Goal: Communication & Community: Answer question/provide support

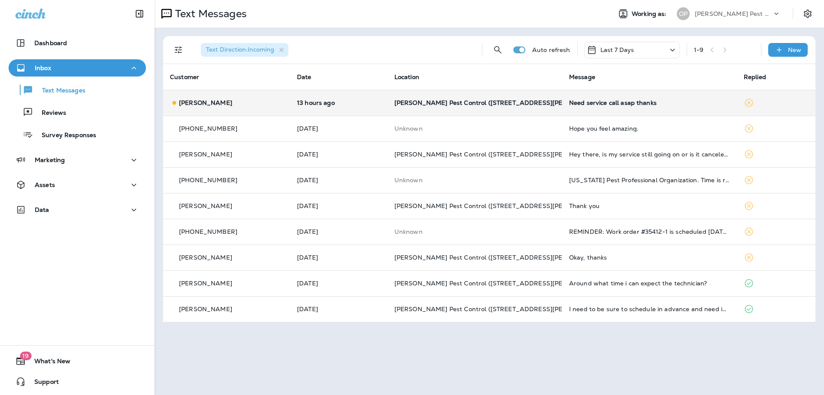
click at [314, 108] on td "13 hours ago" at bounding box center [338, 103] width 97 height 26
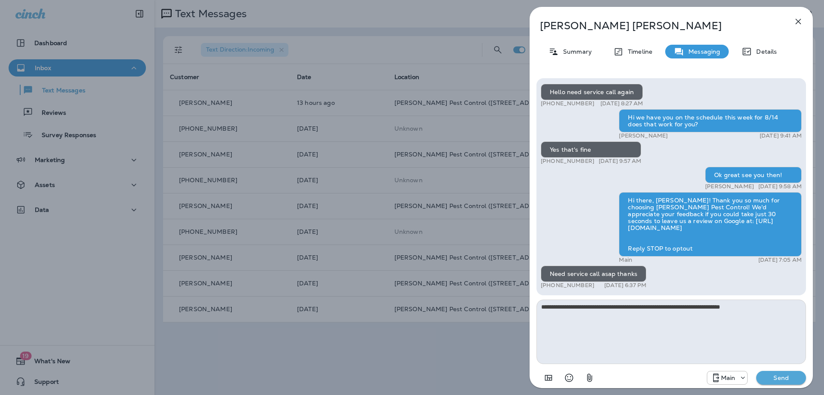
type textarea "**********"
click at [793, 378] on p "Send" at bounding box center [781, 377] width 36 height 8
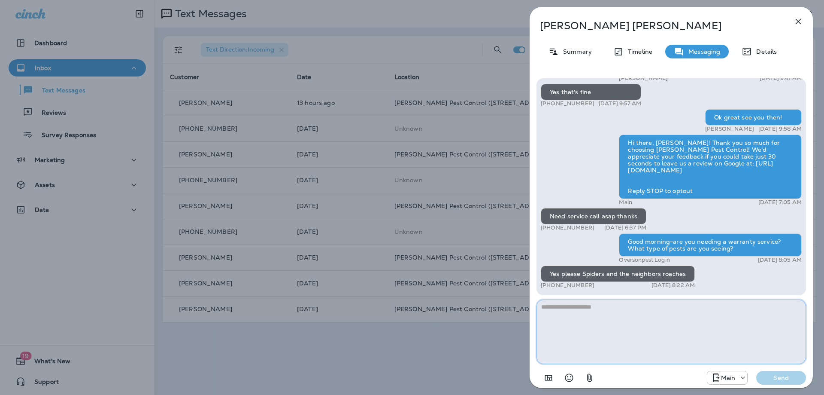
click at [564, 309] on textarea at bounding box center [672, 331] width 270 height 64
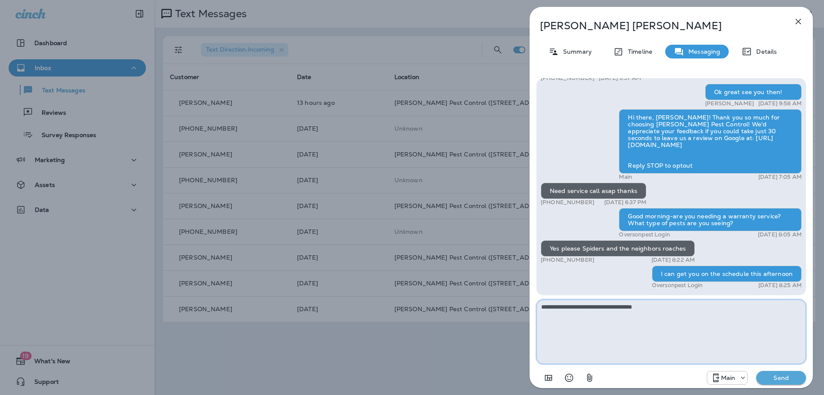
type textarea "**********"
click at [792, 379] on p "Send" at bounding box center [781, 377] width 36 height 8
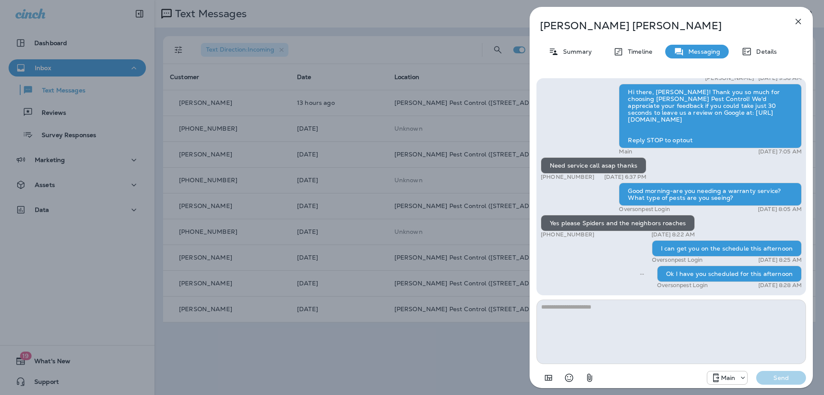
click at [583, 272] on div "Hello need service call again [PHONE_NUMBER] [DATE] 8:27 AM Hi we have you on t…" at bounding box center [671, 133] width 261 height 315
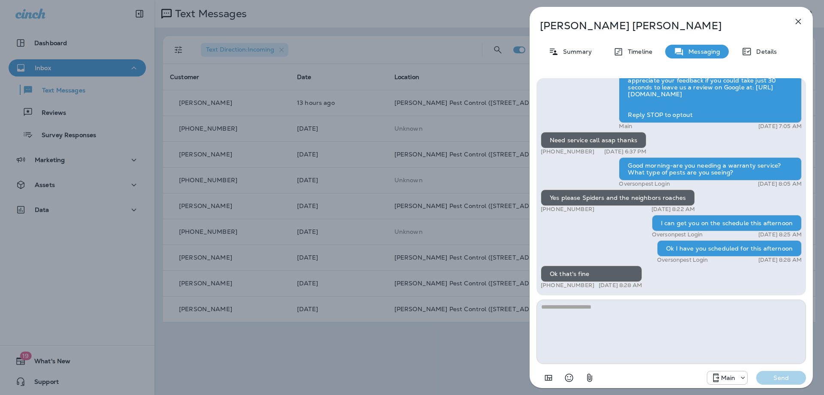
click at [798, 22] on icon "button" at bounding box center [799, 22] width 6 height 6
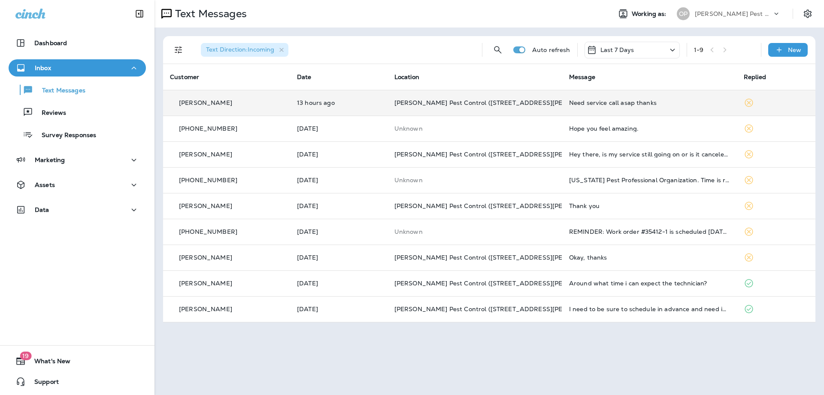
click at [263, 109] on td "[PERSON_NAME]" at bounding box center [226, 103] width 127 height 26
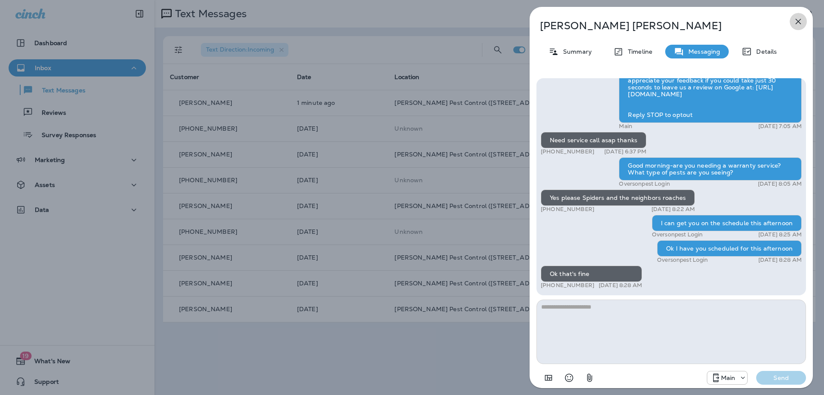
click at [798, 19] on icon "button" at bounding box center [798, 21] width 10 height 10
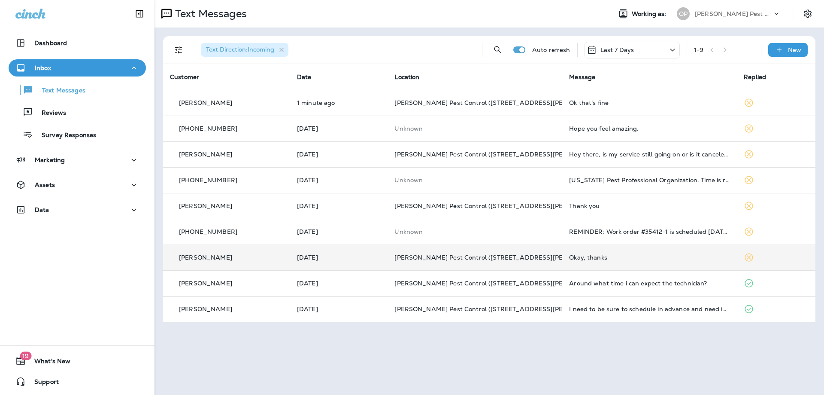
click at [747, 258] on icon at bounding box center [749, 257] width 8 height 8
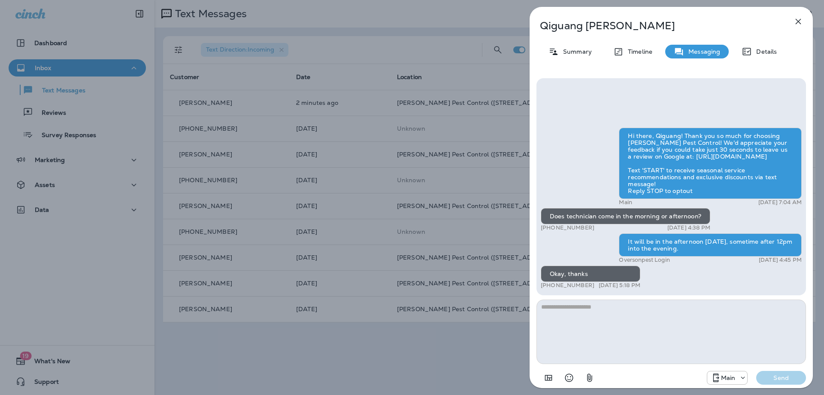
click at [796, 13] on button "button" at bounding box center [798, 21] width 17 height 17
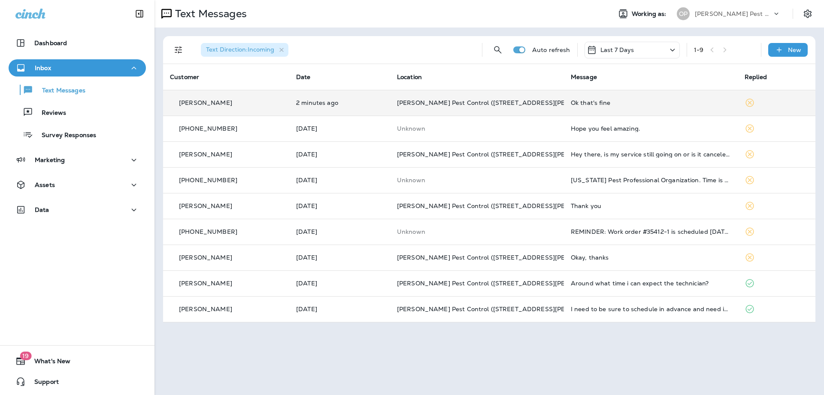
click at [749, 100] on icon at bounding box center [750, 102] width 10 height 10
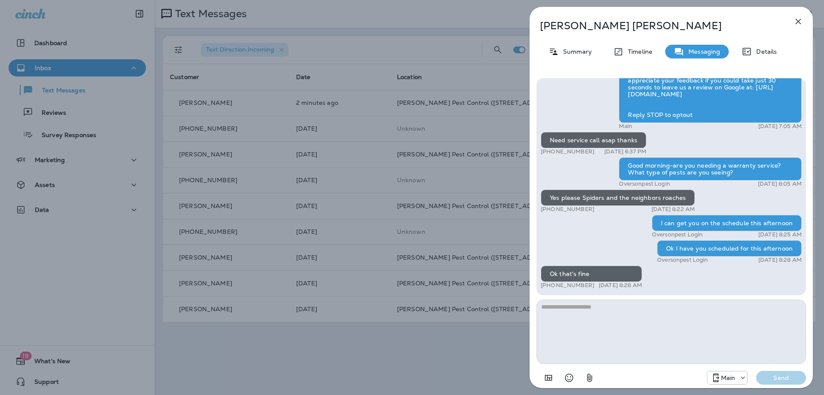
click at [800, 18] on icon "button" at bounding box center [798, 21] width 10 height 10
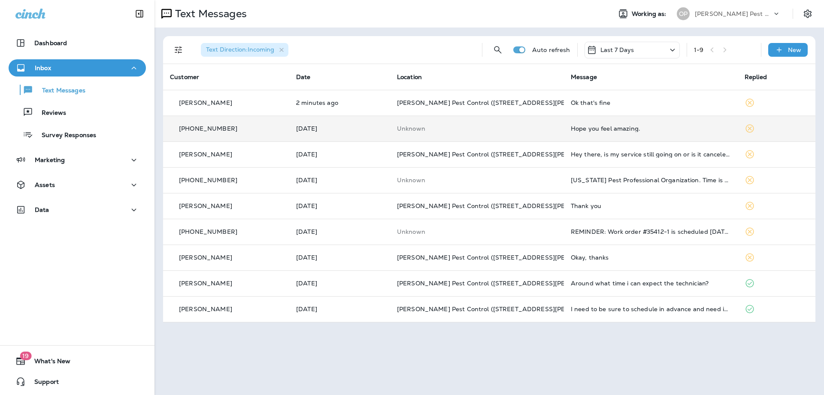
click at [789, 133] on td at bounding box center [777, 128] width 78 height 26
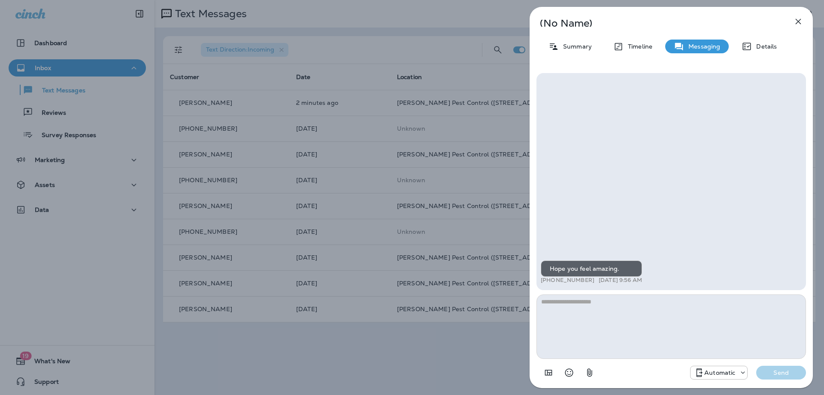
click at [805, 21] on button "button" at bounding box center [798, 21] width 17 height 17
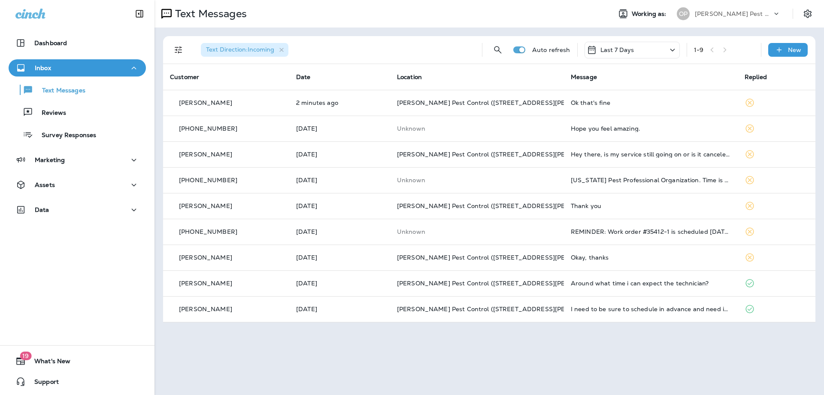
drag, startPoint x: 768, startPoint y: 125, endPoint x: 428, endPoint y: 42, distance: 349.3
click at [428, 42] on div "Text Direction : Incoming" at bounding box center [334, 49] width 281 height 27
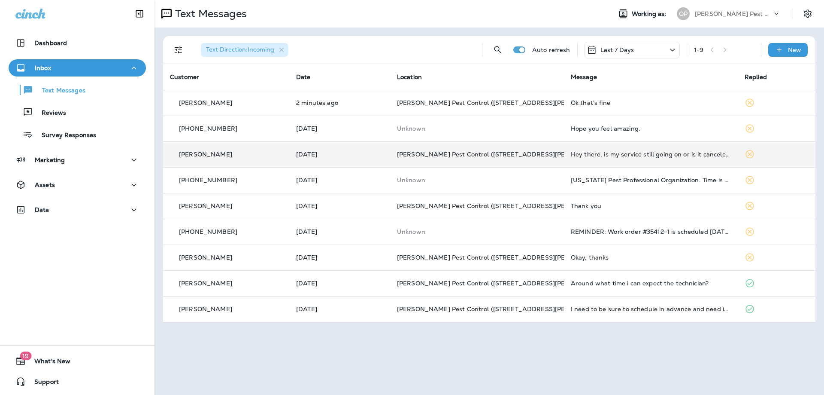
click at [255, 157] on div "[PERSON_NAME]" at bounding box center [226, 154] width 112 height 9
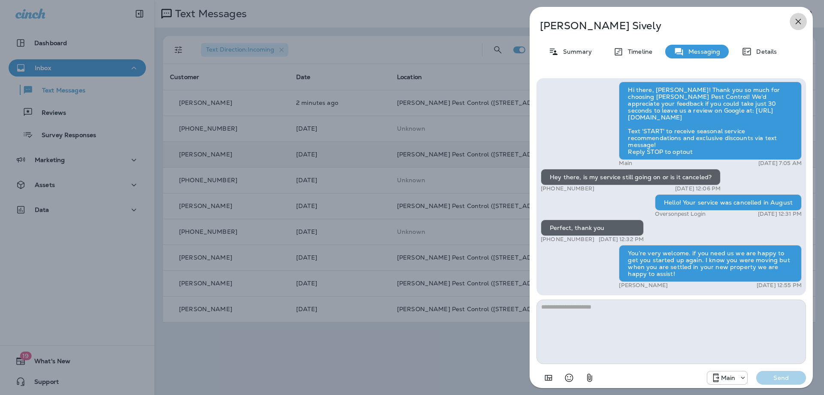
click at [798, 18] on icon "button" at bounding box center [798, 21] width 10 height 10
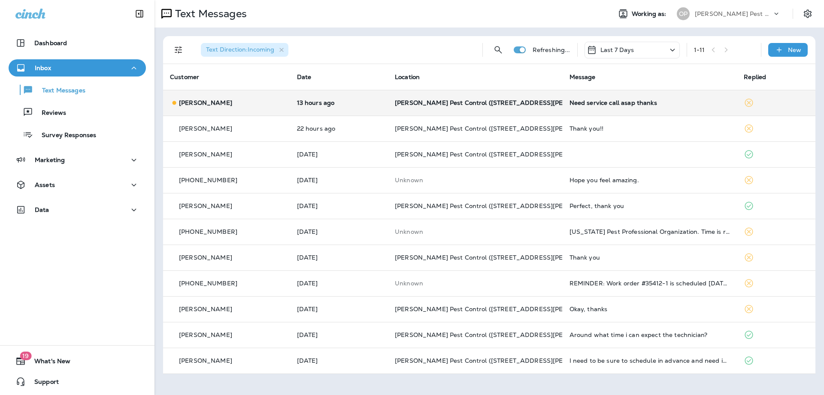
click at [239, 106] on div "[PERSON_NAME]" at bounding box center [226, 102] width 113 height 9
